Goal: Transaction & Acquisition: Purchase product/service

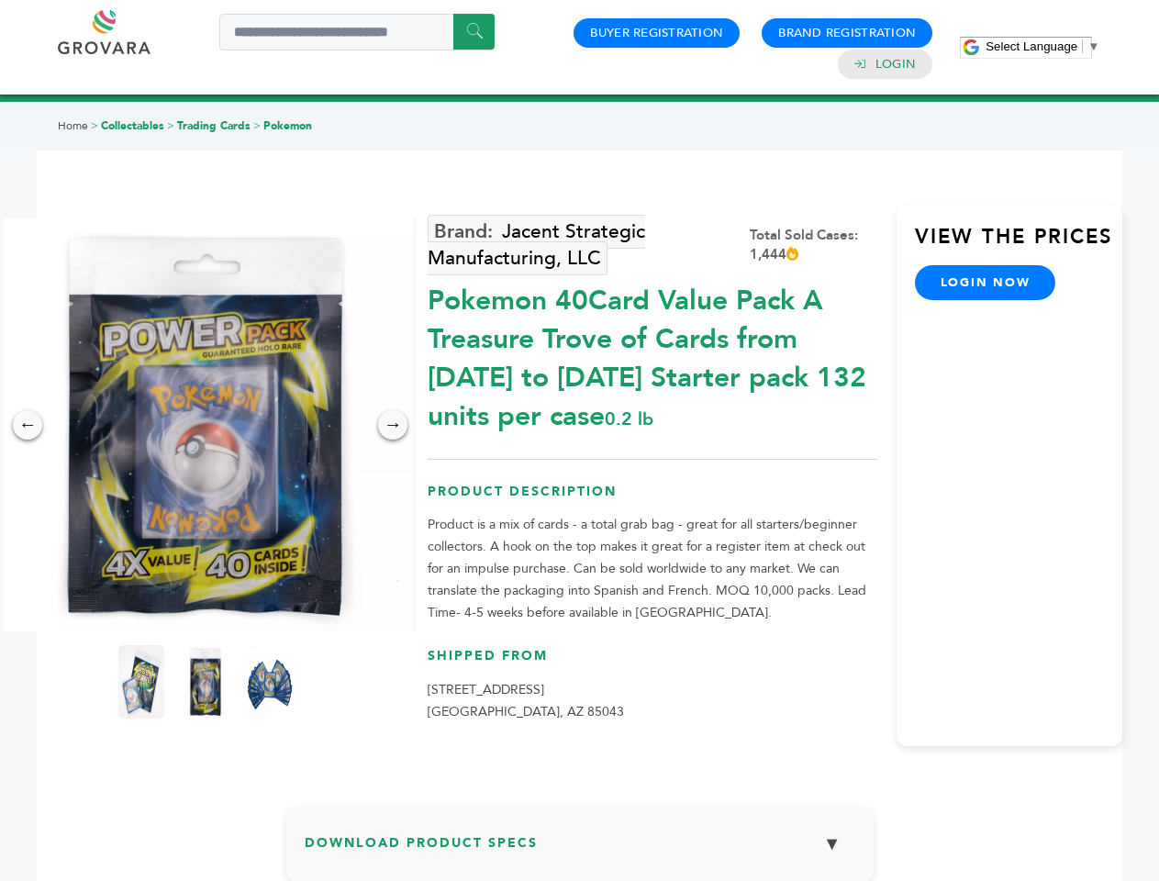
click at [1042, 46] on span "Select Language" at bounding box center [1032, 46] width 92 height 14
click at [206, 425] on img at bounding box center [205, 424] width 413 height 413
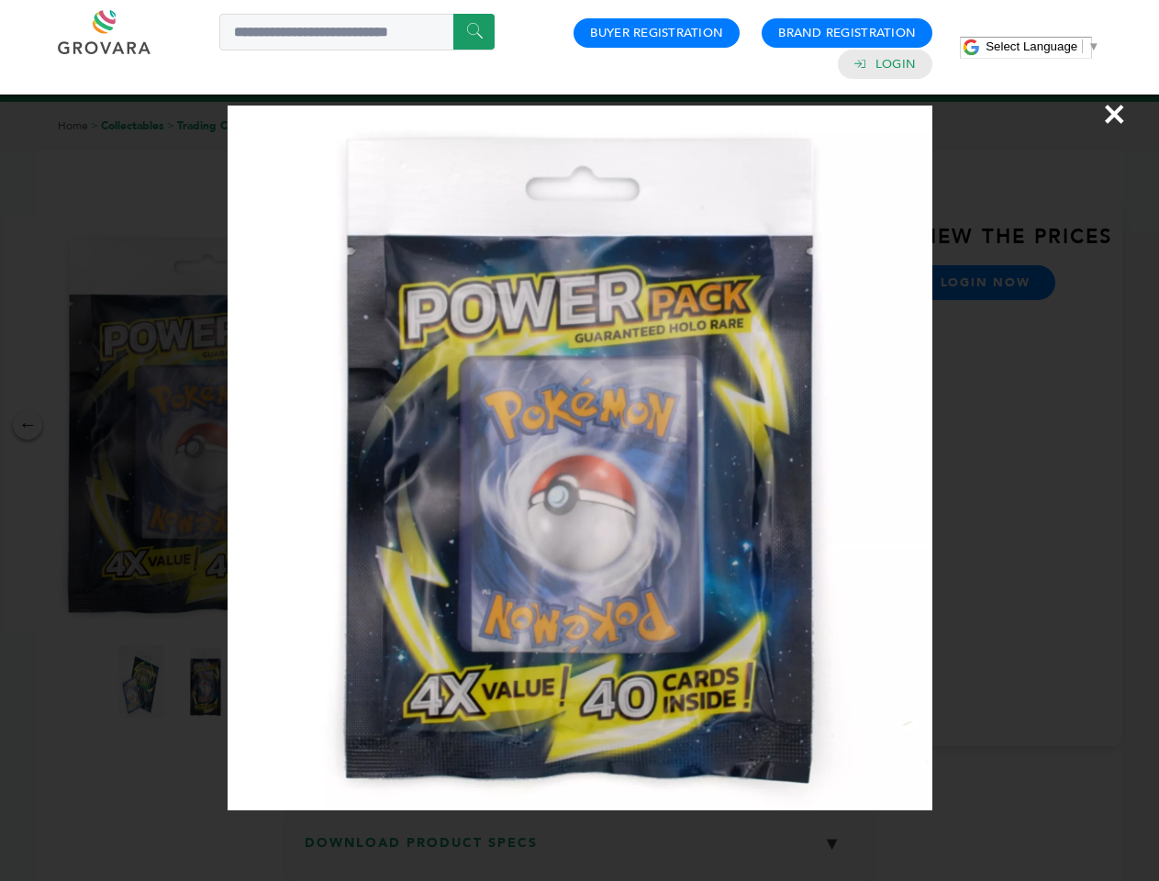
click at [28, 425] on div "×" at bounding box center [579, 440] width 1159 height 881
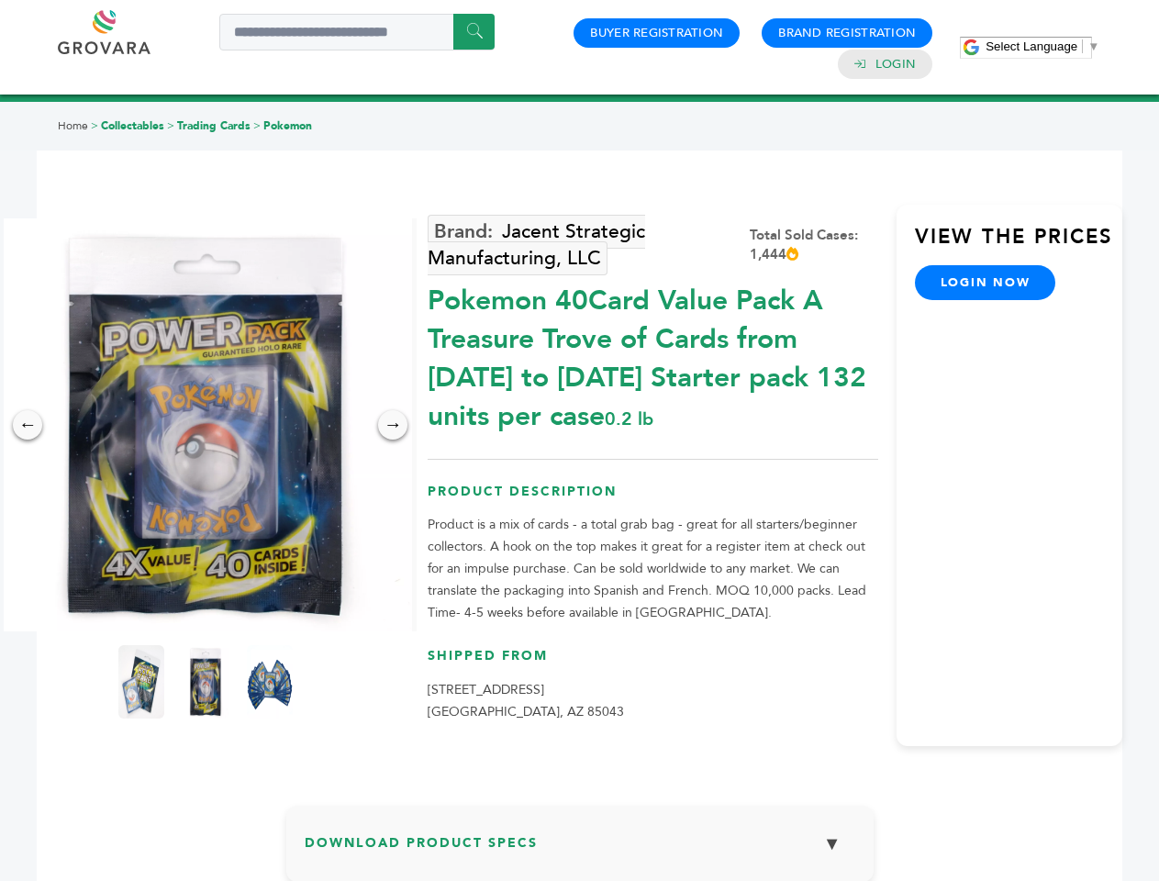
click at [393, 425] on div "→" at bounding box center [392, 424] width 29 height 29
click at [141, 682] on img at bounding box center [141, 681] width 46 height 73
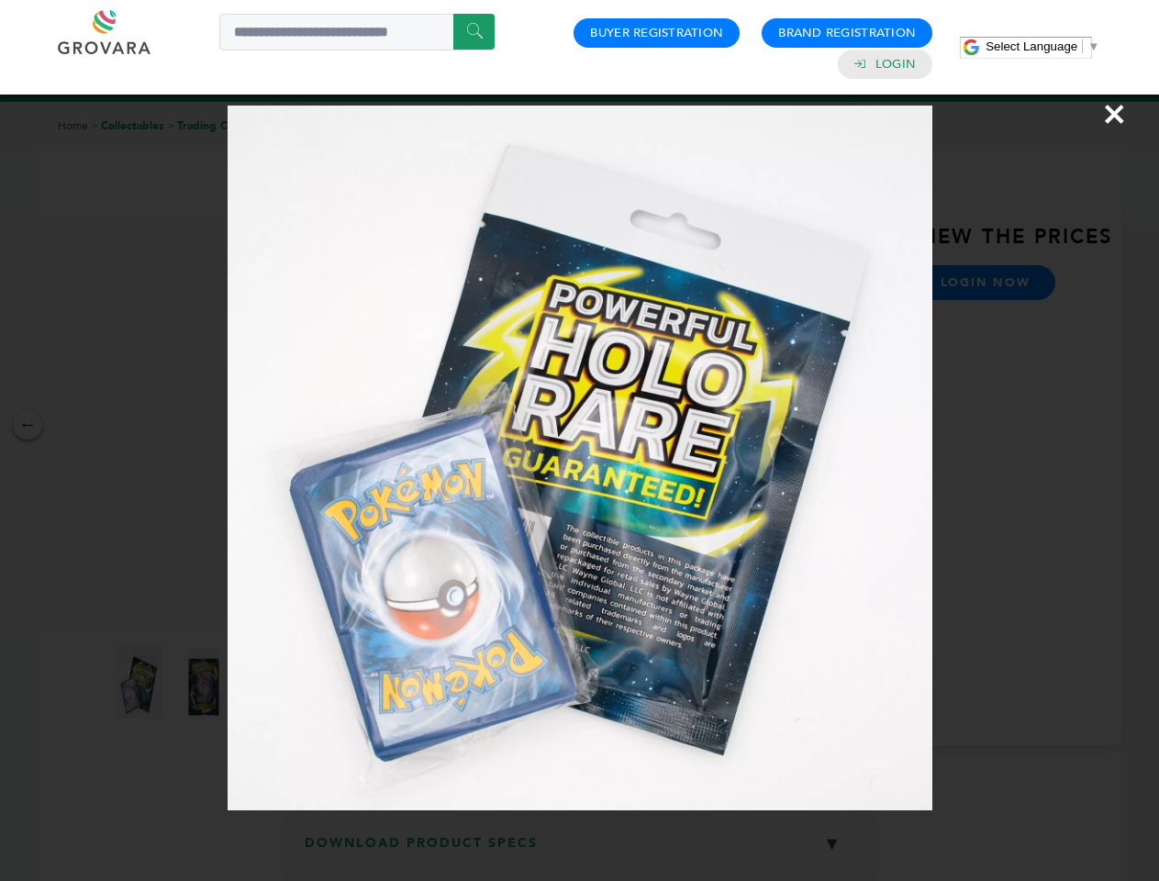
click at [206, 682] on div "×" at bounding box center [579, 440] width 1159 height 881
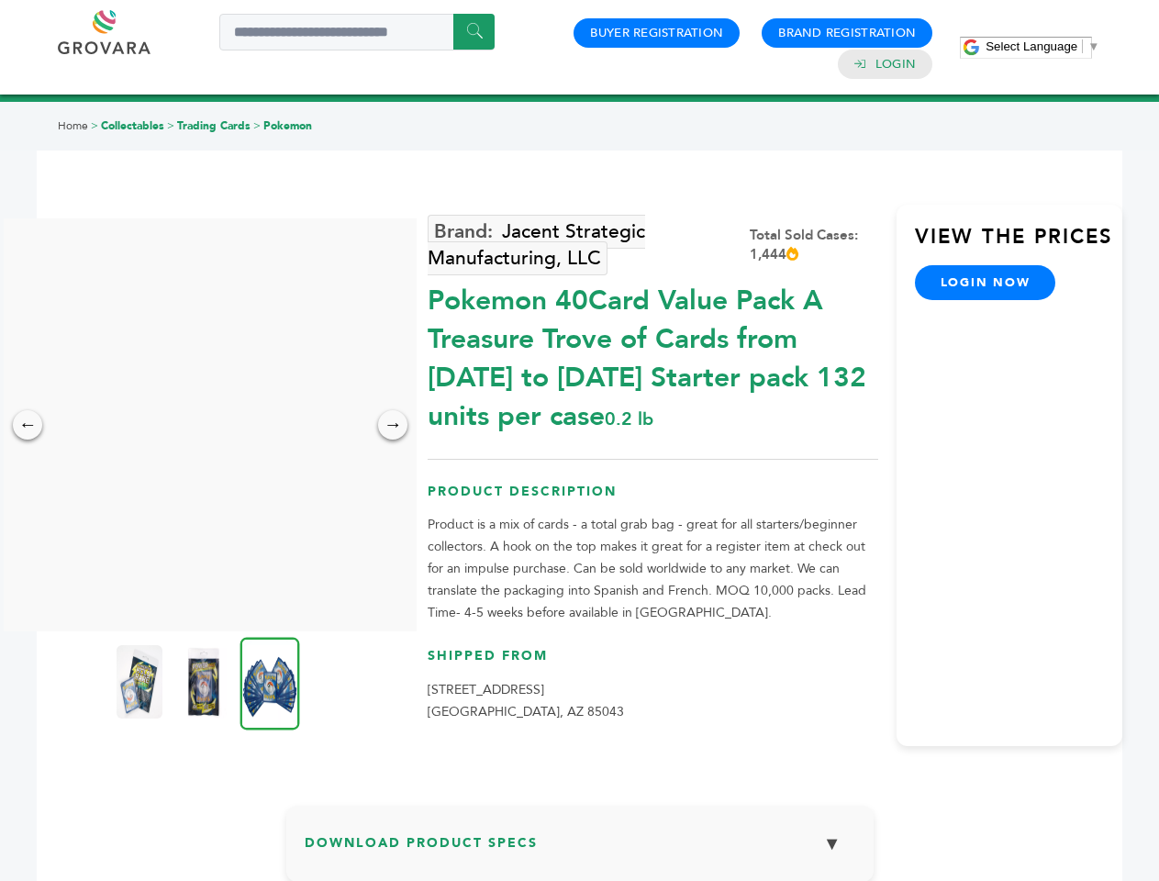
click at [270, 682] on img at bounding box center [270, 683] width 60 height 93
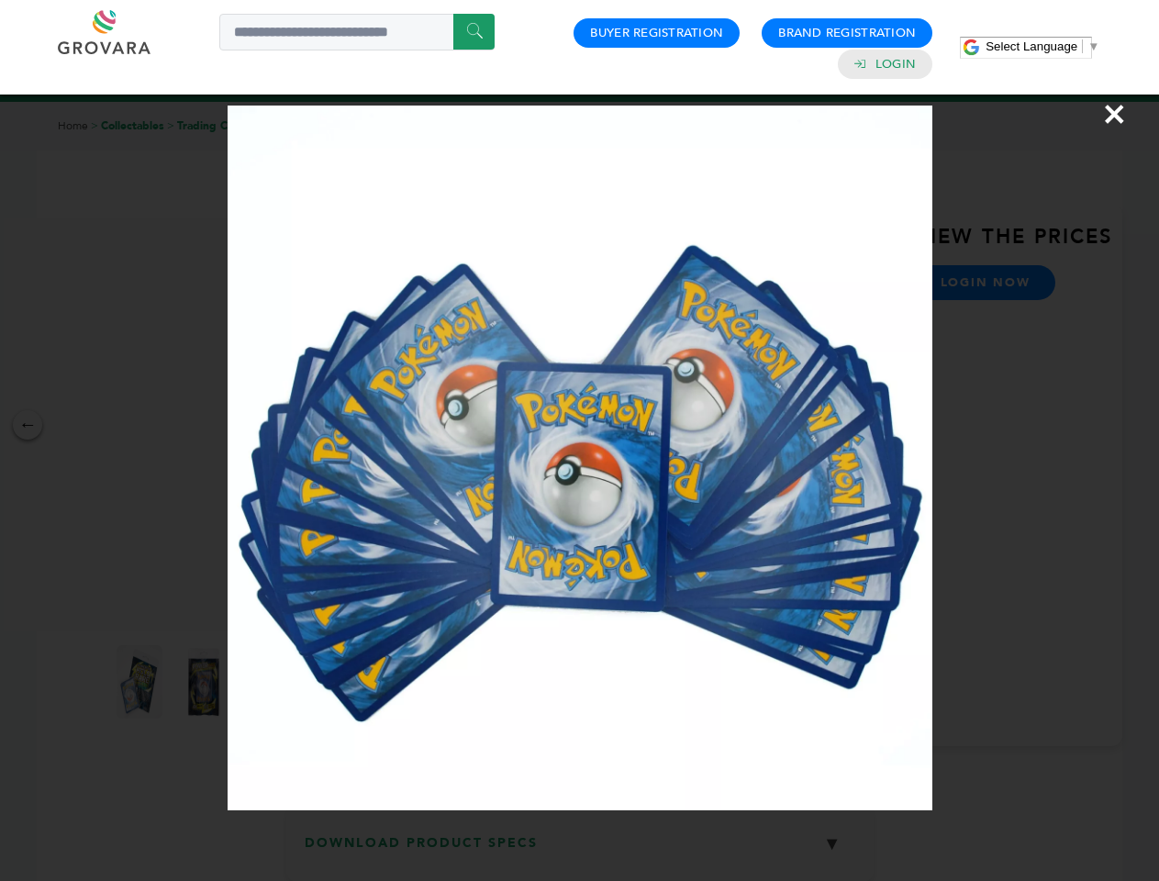
click at [580, 851] on div "×" at bounding box center [579, 440] width 1159 height 881
